Goal: Check status: Check status

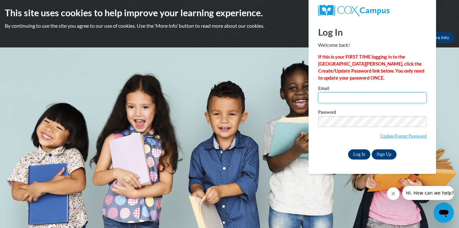
type input "[EMAIL_ADDRESS][DOMAIN_NAME]"
click at [358, 153] on input "Log In" at bounding box center [359, 154] width 22 height 10
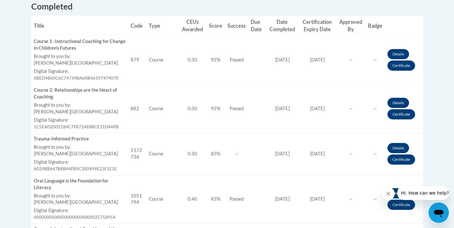
scroll to position [259, 0]
click at [395, 66] on link "Certificate" at bounding box center [401, 65] width 28 height 10
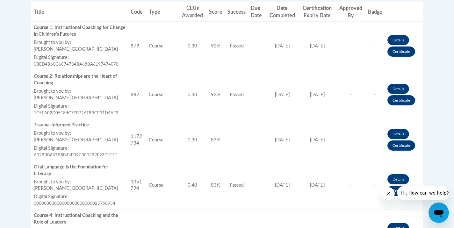
scroll to position [275, 0]
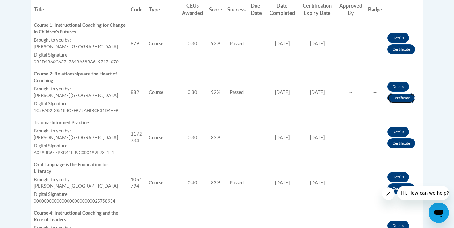
click at [396, 98] on link "Certificate" at bounding box center [401, 98] width 28 height 10
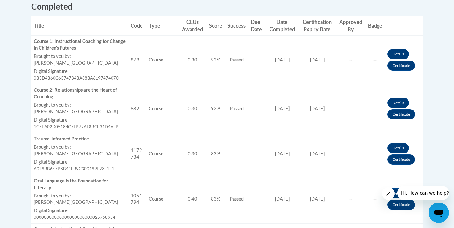
scroll to position [260, 0]
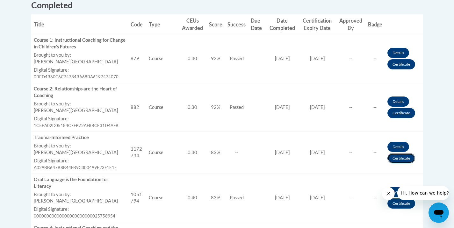
click at [395, 160] on link "Certificate" at bounding box center [401, 158] width 28 height 10
